Goal: Book appointment/travel/reservation

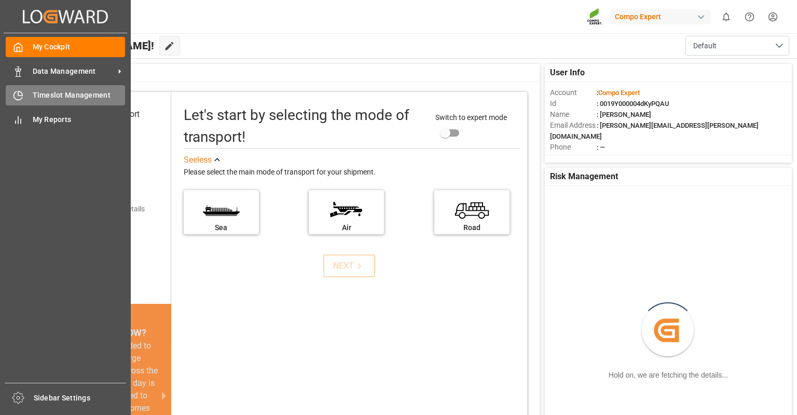
click at [26, 94] on div "Timeslot Management Timeslot Management" at bounding box center [65, 95] width 119 height 20
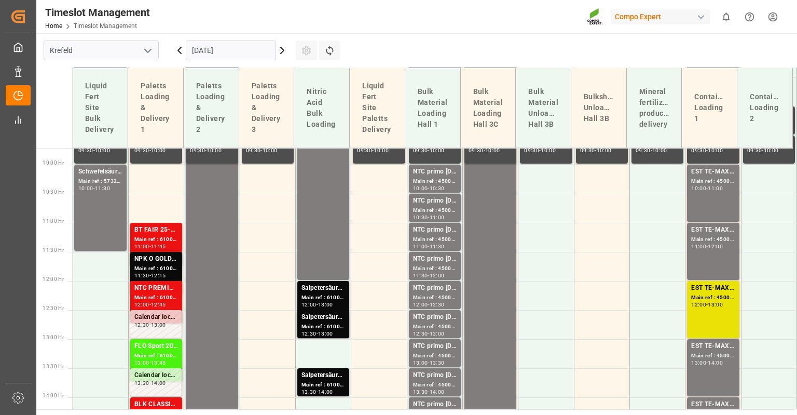
scroll to position [676, 0]
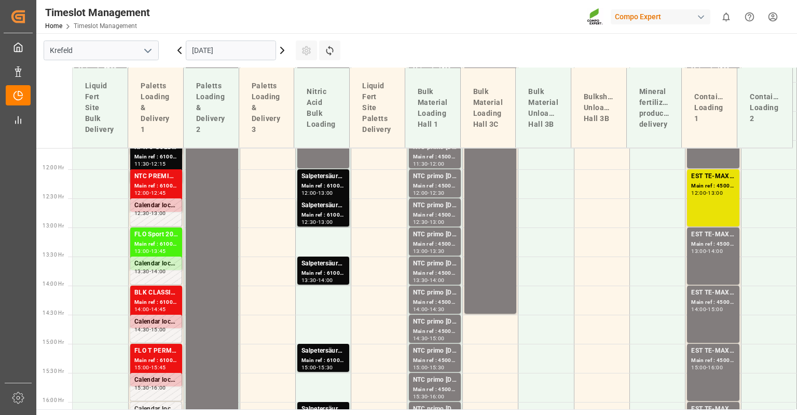
click at [243, 42] on input "[DATE]" at bounding box center [231, 50] width 90 height 20
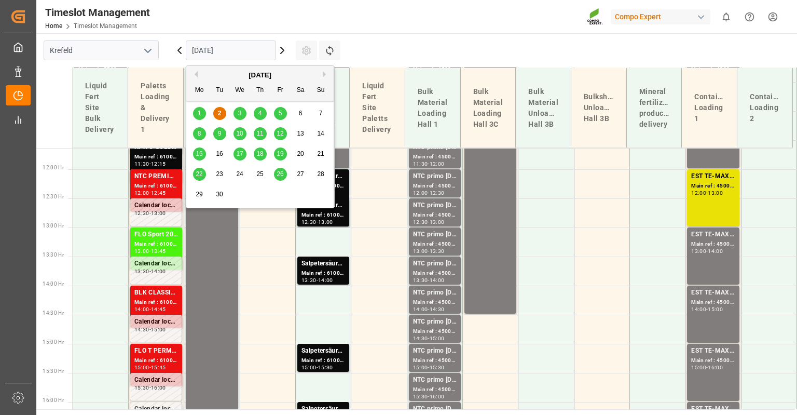
click at [198, 132] on span "8" at bounding box center [200, 133] width 4 height 7
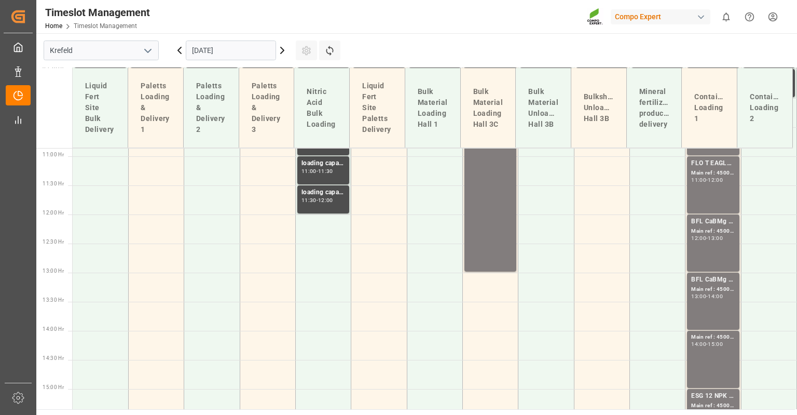
scroll to position [469, 0]
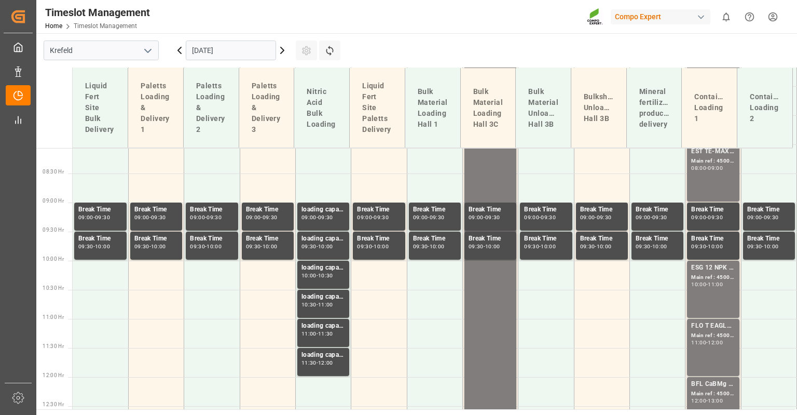
click at [233, 44] on input "[DATE]" at bounding box center [231, 50] width 90 height 20
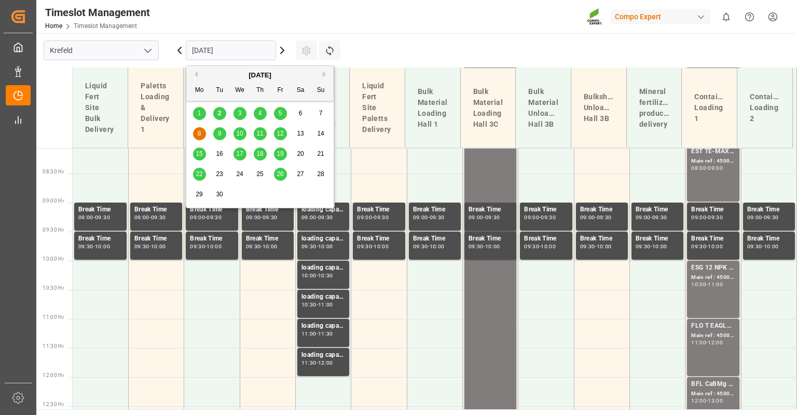
click at [218, 134] on span "9" at bounding box center [220, 133] width 4 height 7
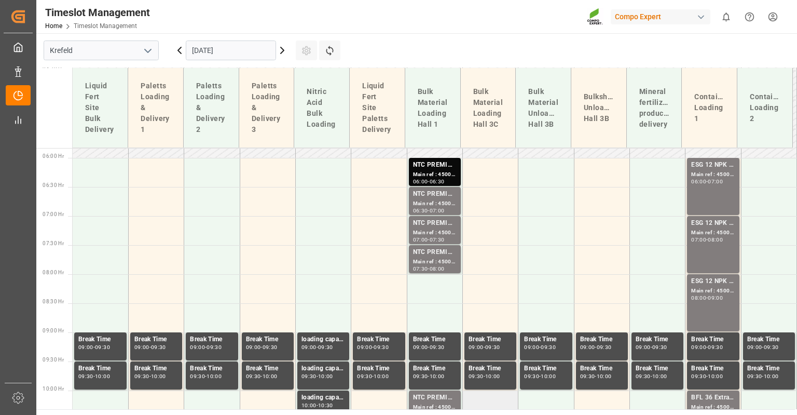
scroll to position [313, 0]
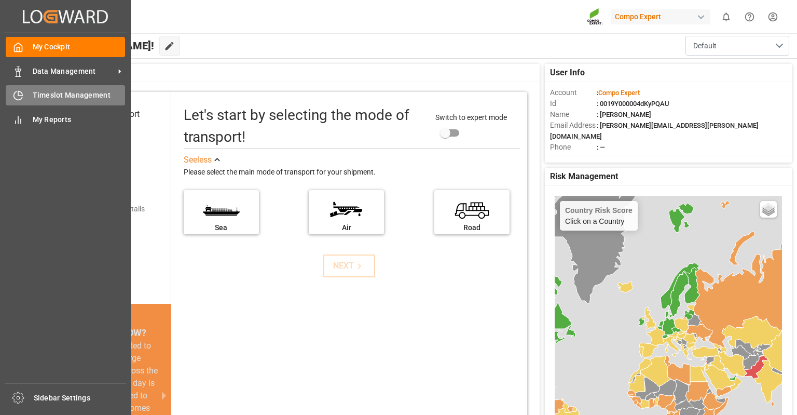
click at [17, 91] on icon at bounding box center [18, 95] width 10 height 10
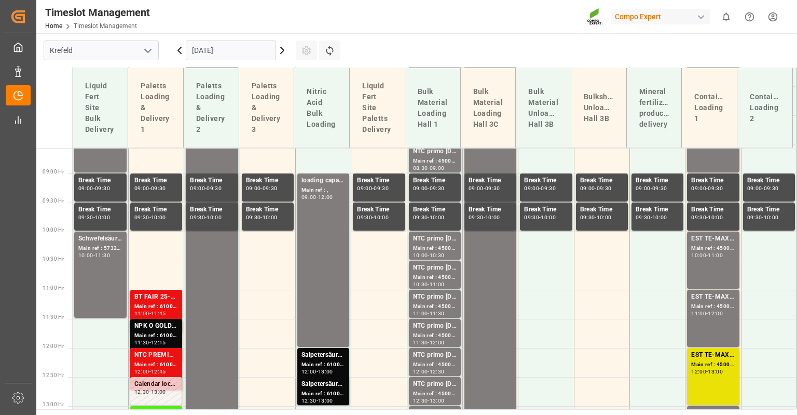
scroll to position [676, 0]
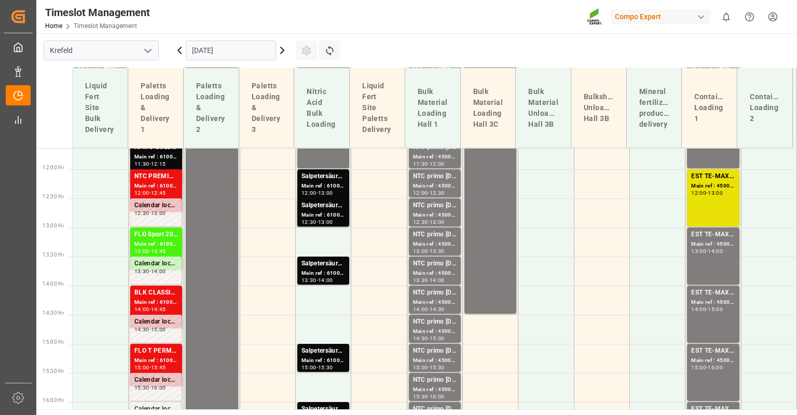
click at [213, 48] on input "[DATE]" at bounding box center [231, 50] width 90 height 20
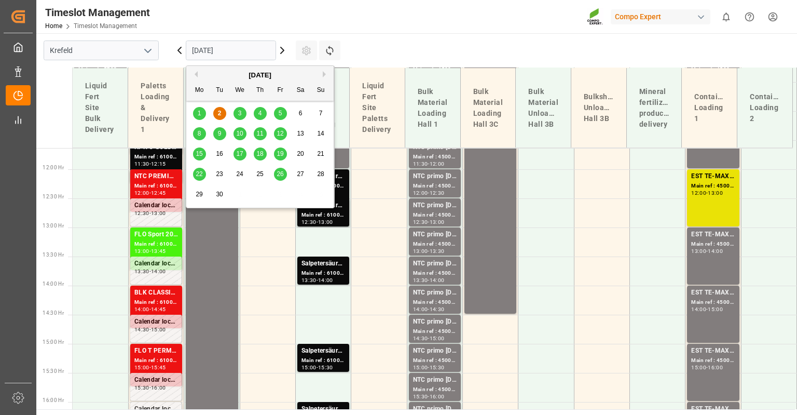
click at [222, 132] on div "9" at bounding box center [219, 134] width 13 height 12
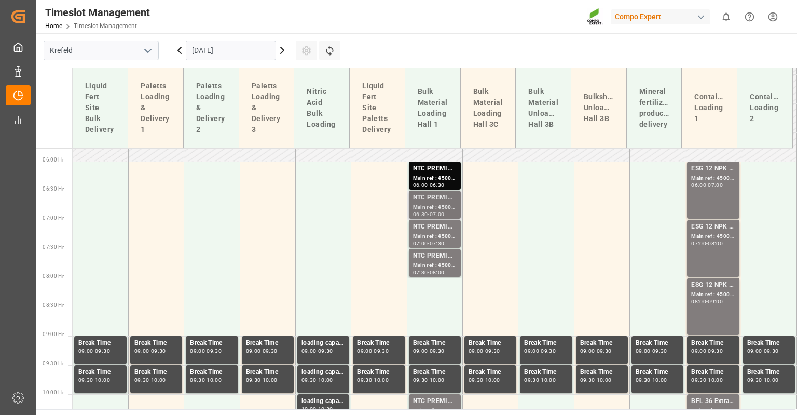
scroll to position [313, 0]
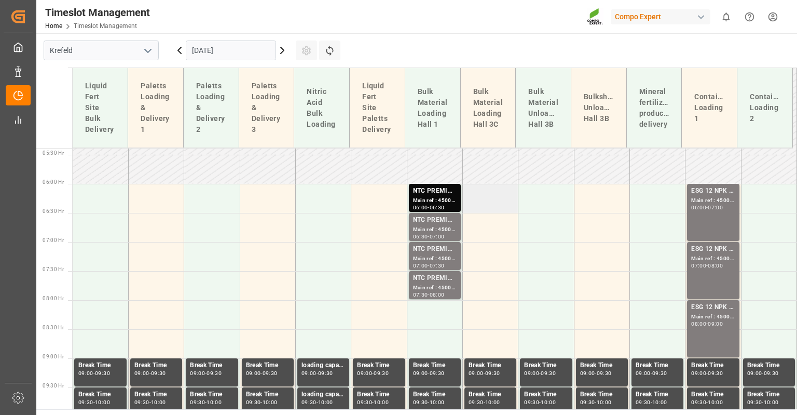
click at [499, 190] on td at bounding box center [490, 198] width 56 height 29
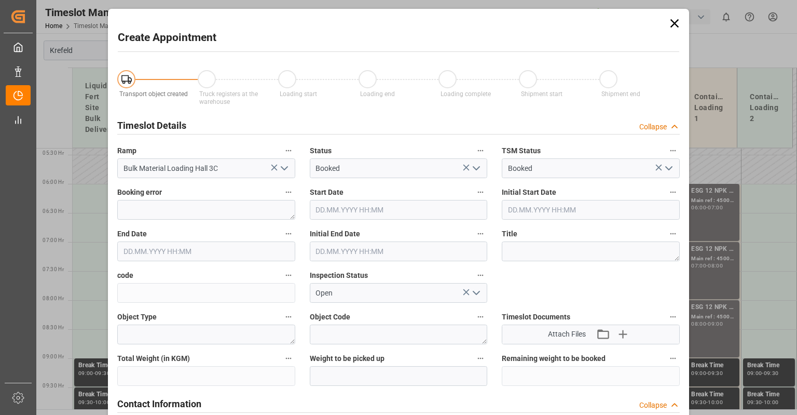
type input "[DATE] 06:00"
type input "[DATE] 06:30"
click at [523, 256] on textarea at bounding box center [591, 251] width 178 height 20
drag, startPoint x: 557, startPoint y: 253, endPoint x: 503, endPoint y: 252, distance: 53.5
click at [503, 252] on textarea "Phosphorsäure" at bounding box center [591, 251] width 178 height 20
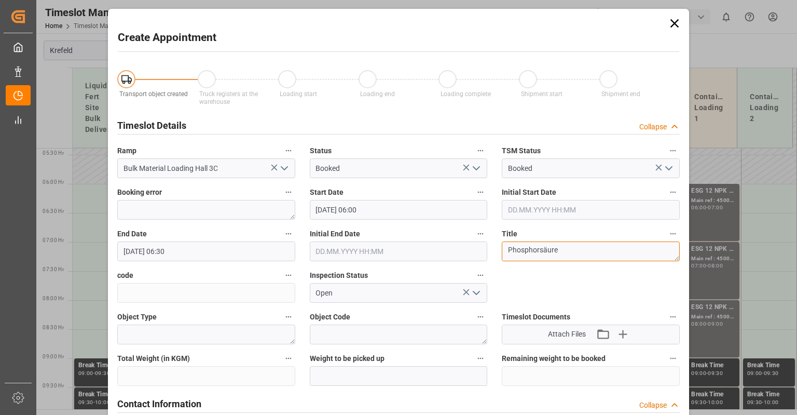
type textarea "Phosphorsäure"
click at [337, 378] on input "text" at bounding box center [399, 376] width 178 height 20
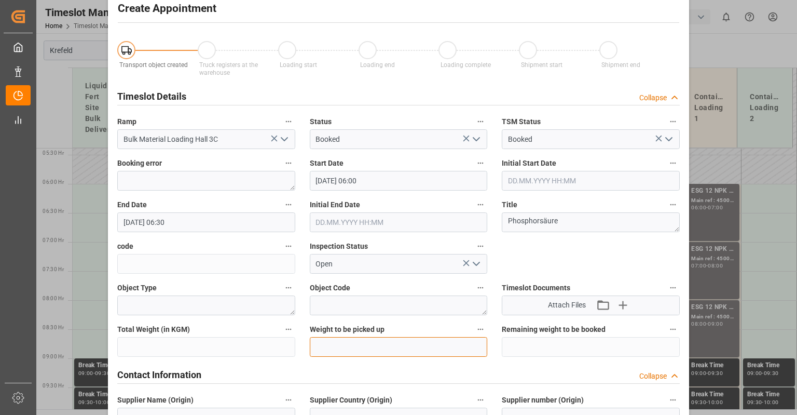
scroll to position [52, 0]
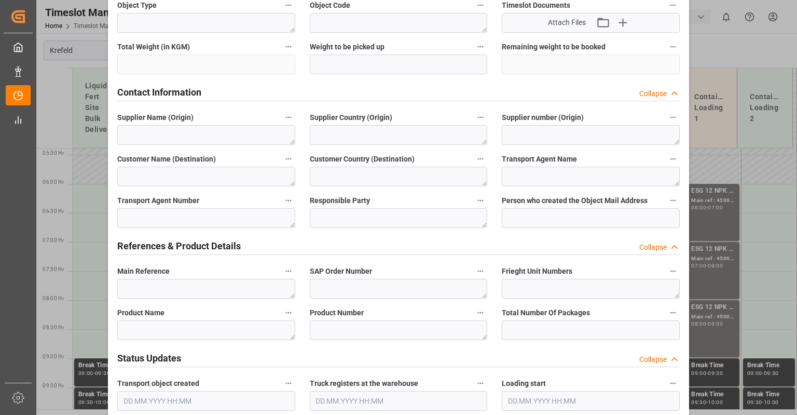
scroll to position [363, 0]
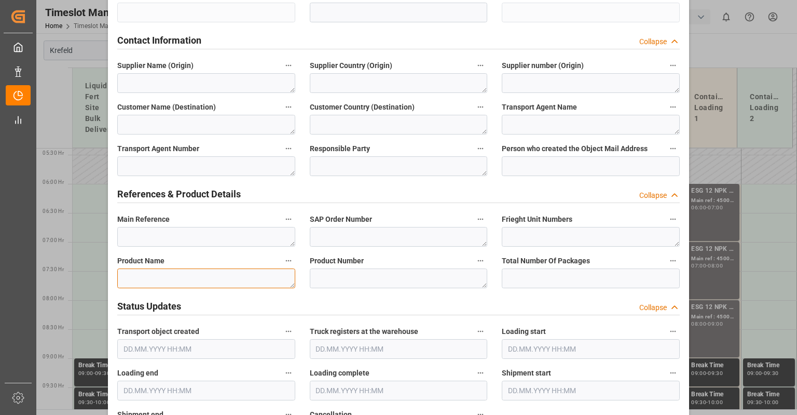
click at [211, 271] on textarea at bounding box center [206, 278] width 178 height 20
paste textarea "Phosphorsäure"
type textarea "Phosphorsäure"
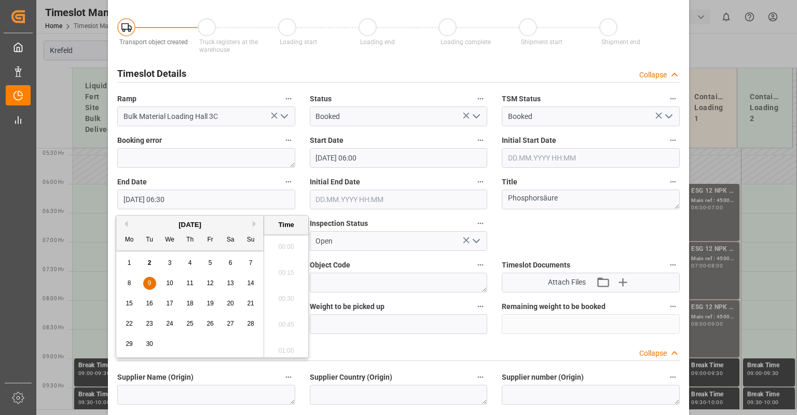
scroll to position [626, 0]
drag, startPoint x: 161, startPoint y: 201, endPoint x: 168, endPoint y: 201, distance: 6.7
click at [168, 201] on input "[DATE] 06:30" at bounding box center [206, 199] width 178 height 20
click at [172, 201] on input "[DATE] 13:30" at bounding box center [206, 199] width 178 height 20
type input "[DATE] 13:00"
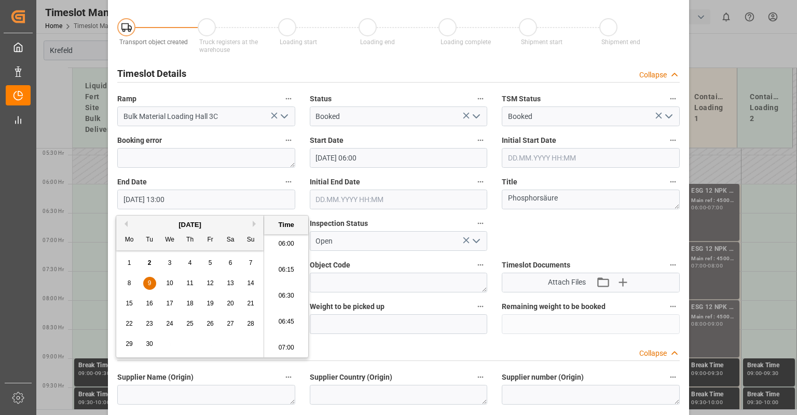
click at [242, 180] on label "End Date" at bounding box center [206, 182] width 178 height 15
click at [282, 180] on button "End Date" at bounding box center [288, 181] width 13 height 13
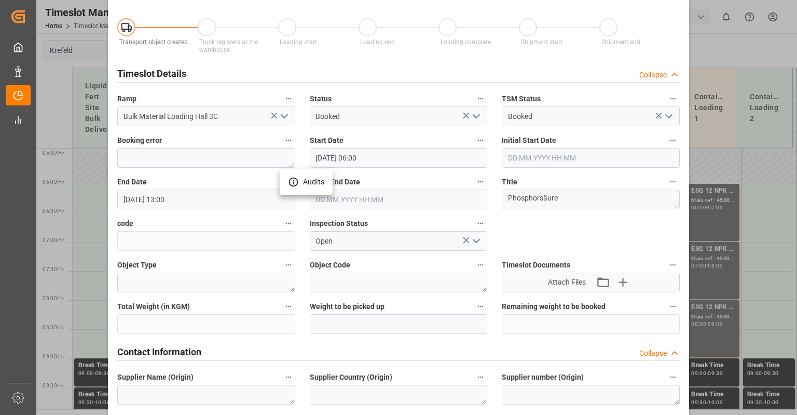
click at [542, 237] on div at bounding box center [398, 207] width 797 height 415
click at [542, 237] on div "Audits" at bounding box center [398, 207] width 797 height 415
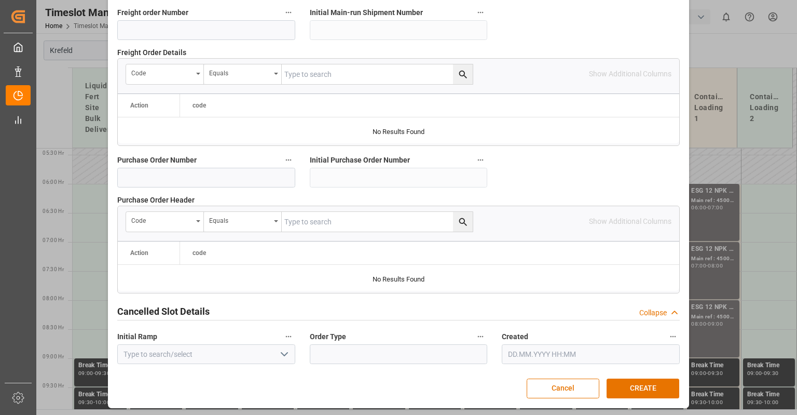
scroll to position [1025, 0]
click at [629, 386] on button "CREATE" at bounding box center [643, 388] width 73 height 20
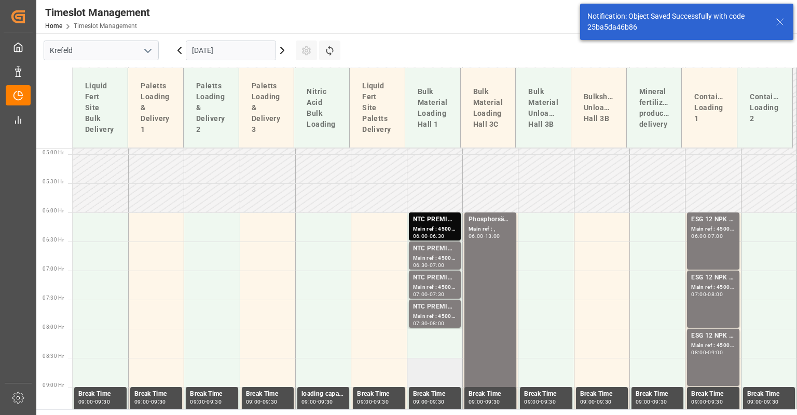
scroll to position [327, 0]
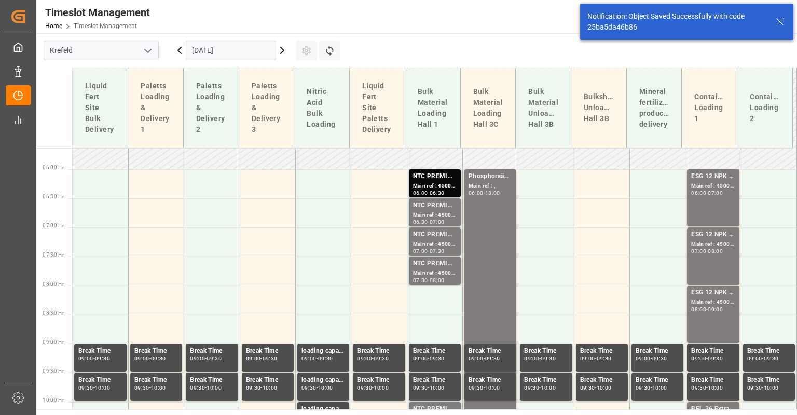
click at [214, 55] on input "[DATE]" at bounding box center [231, 50] width 90 height 20
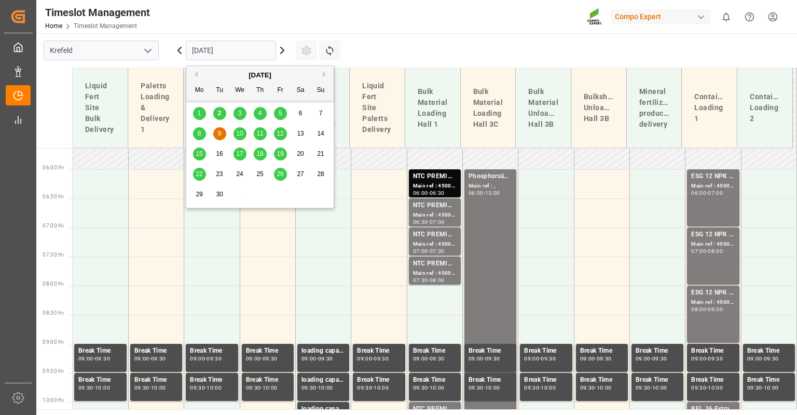
click at [200, 133] on span "8" at bounding box center [200, 133] width 4 height 7
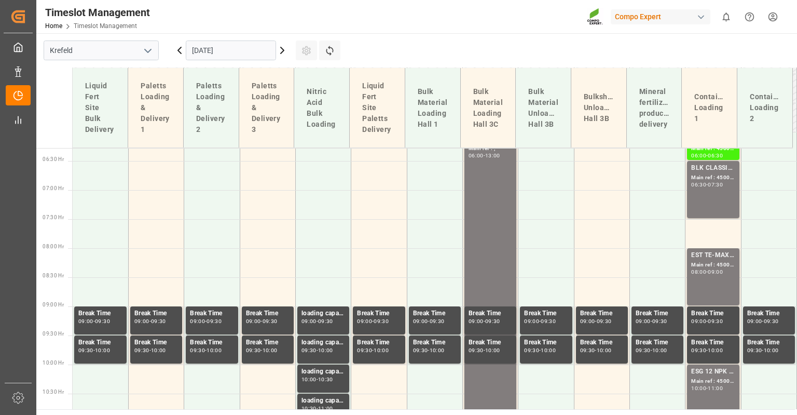
scroll to position [313, 0]
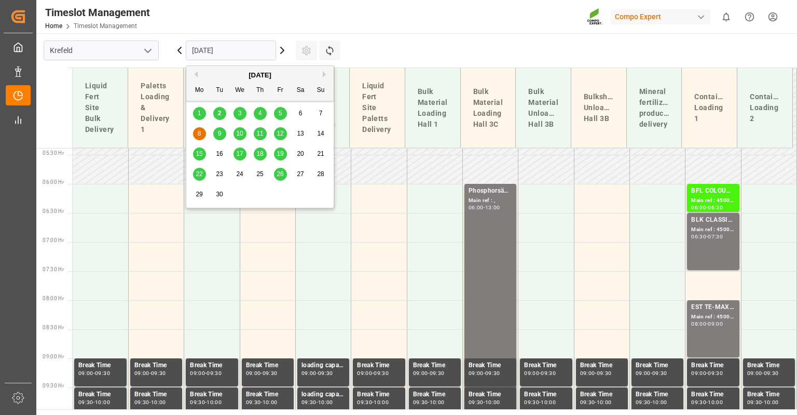
click at [226, 50] on input "[DATE]" at bounding box center [231, 50] width 90 height 20
click at [219, 132] on span "9" at bounding box center [220, 133] width 4 height 7
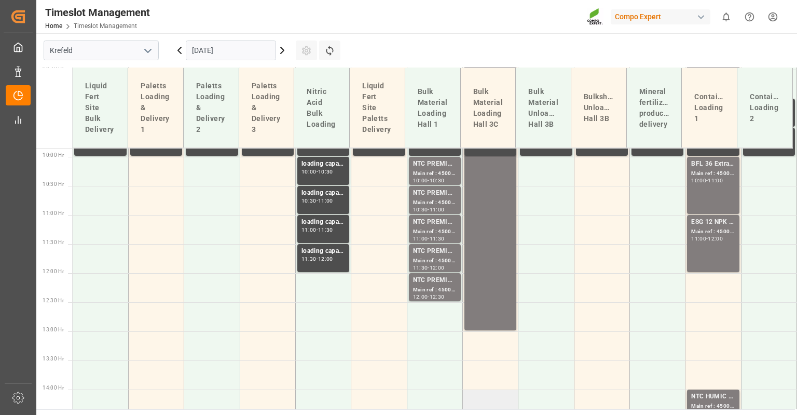
scroll to position [261, 0]
